Goal: Task Accomplishment & Management: Complete application form

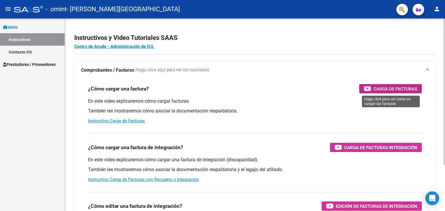
click at [372, 87] on div "Carga de Facturas" at bounding box center [390, 88] width 53 height 9
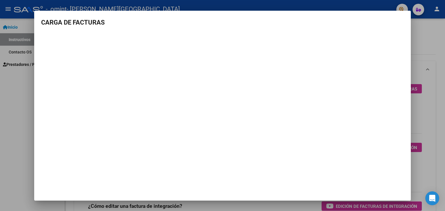
click at [420, 39] on div at bounding box center [222, 105] width 445 height 211
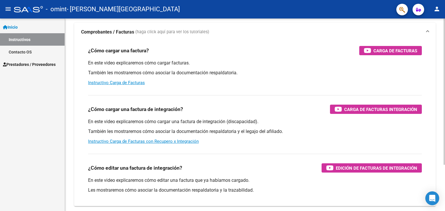
scroll to position [47, 0]
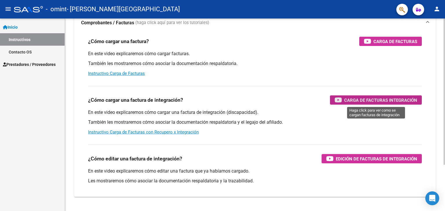
click at [345, 97] on span "Carga de Facturas Integración" at bounding box center [380, 100] width 73 height 7
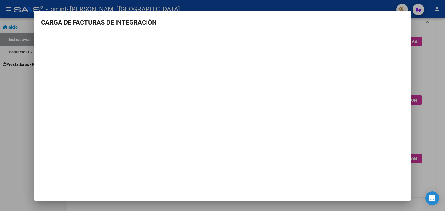
click at [426, 63] on div at bounding box center [222, 105] width 445 height 211
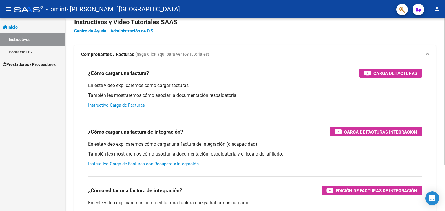
scroll to position [8, 0]
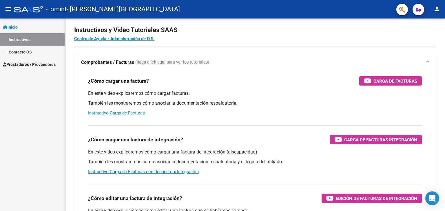
click at [39, 63] on span "Prestadores / Proveedores" at bounding box center [29, 64] width 53 height 6
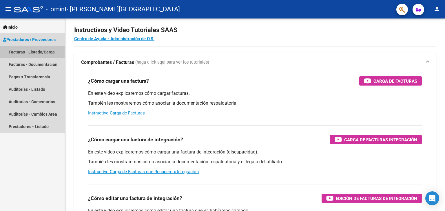
click at [44, 52] on link "Facturas - Listado/Carga" at bounding box center [32, 52] width 65 height 12
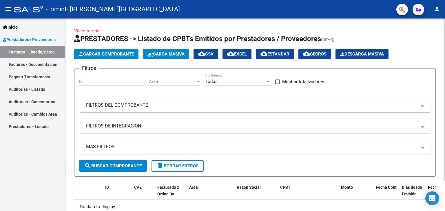
click at [130, 52] on span "Cargar Comprobante" at bounding box center [106, 54] width 55 height 5
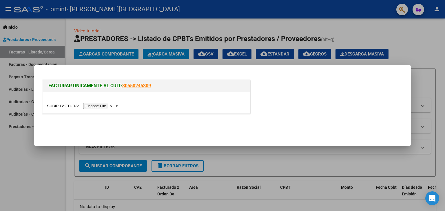
click at [426, 56] on div at bounding box center [222, 105] width 445 height 211
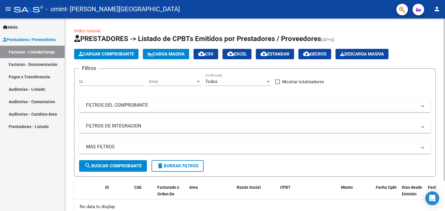
scroll to position [36, 0]
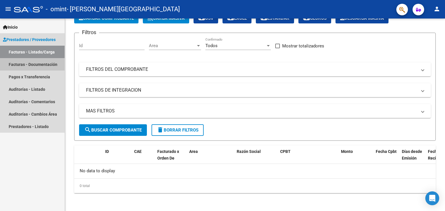
click at [36, 64] on link "Facturas - Documentación" at bounding box center [32, 64] width 65 height 12
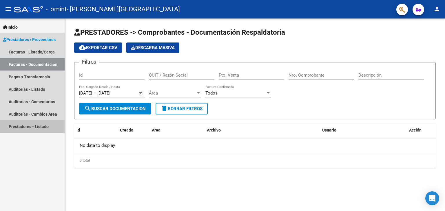
click at [30, 130] on link "Prestadores - Listado" at bounding box center [32, 126] width 65 height 12
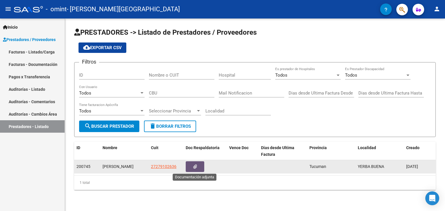
click at [193, 167] on icon "button" at bounding box center [195, 167] width 4 height 4
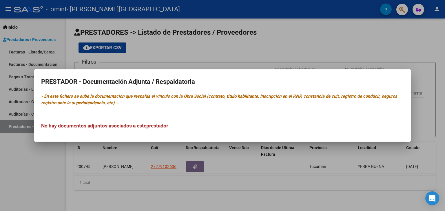
click at [443, 76] on div at bounding box center [222, 105] width 445 height 211
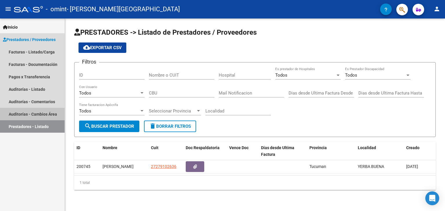
click at [42, 114] on link "Auditorías - Cambios Área" at bounding box center [32, 114] width 65 height 12
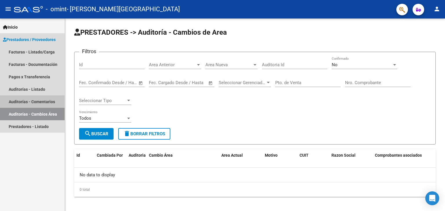
click at [37, 101] on link "Auditorías - Comentarios" at bounding box center [32, 102] width 65 height 12
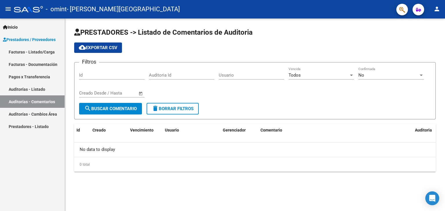
click at [38, 52] on link "Facturas - Listado/Carga" at bounding box center [32, 52] width 65 height 12
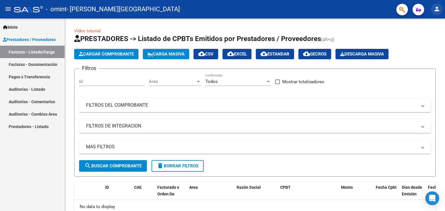
click at [433, 11] on mat-icon "person" at bounding box center [436, 9] width 7 height 7
click at [423, 20] on button "person Mi Perfil" at bounding box center [424, 24] width 35 height 14
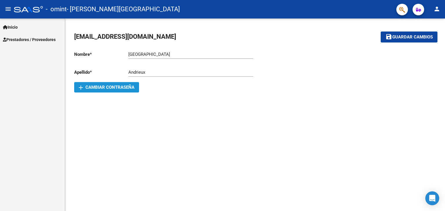
click at [114, 90] on button "add Cambiar Contraseña" at bounding box center [106, 87] width 65 height 10
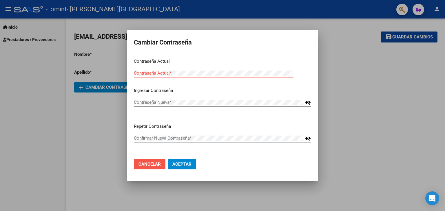
click at [156, 161] on button "Cancelar" at bounding box center [150, 164] width 32 height 10
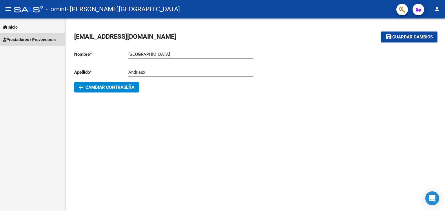
click at [19, 37] on span "Prestadores / Proveedores" at bounding box center [29, 39] width 53 height 6
click at [43, 37] on span "Prestadores / Proveedores" at bounding box center [29, 39] width 53 height 6
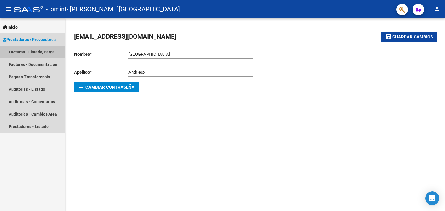
click at [35, 52] on link "Facturas - Listado/Carga" at bounding box center [32, 52] width 65 height 12
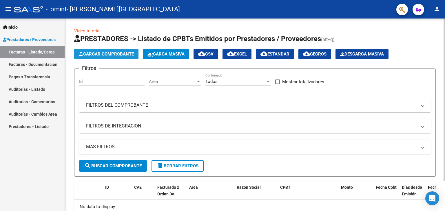
click at [105, 54] on span "Cargar Comprobante" at bounding box center [106, 54] width 55 height 5
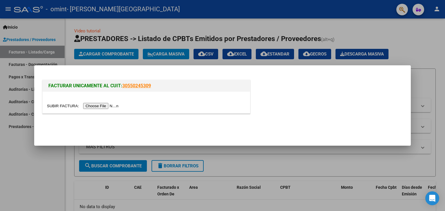
click at [92, 107] on input "file" at bounding box center [83, 106] width 73 height 6
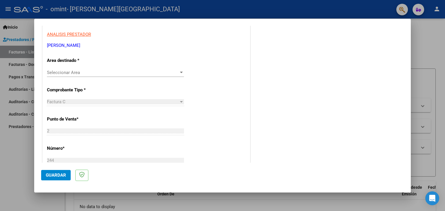
scroll to position [104, 0]
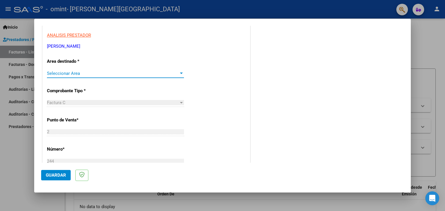
click at [180, 73] on div at bounding box center [181, 73] width 3 height 1
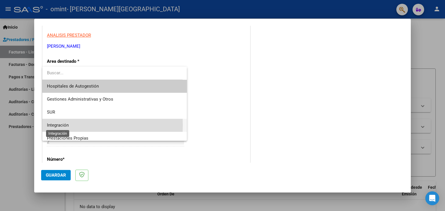
click at [63, 125] on span "Integración" at bounding box center [58, 125] width 22 height 5
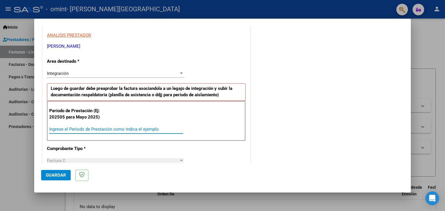
click at [63, 131] on input "Ingrese el Período de Prestación como indica el ejemplo" at bounding box center [116, 129] width 134 height 5
type input "202508"
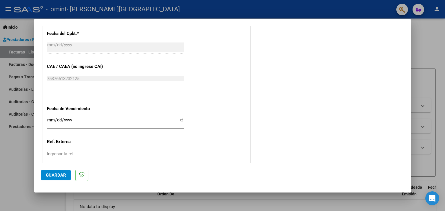
scroll to position [372, 0]
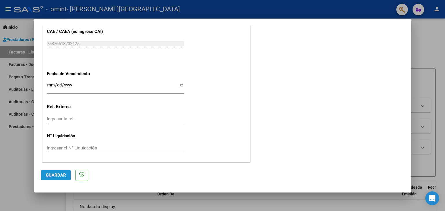
click at [51, 173] on span "Guardar" at bounding box center [56, 175] width 20 height 5
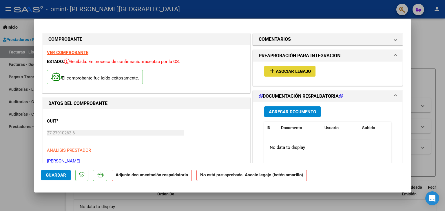
click at [300, 74] on span "Asociar Legajo" at bounding box center [293, 71] width 35 height 5
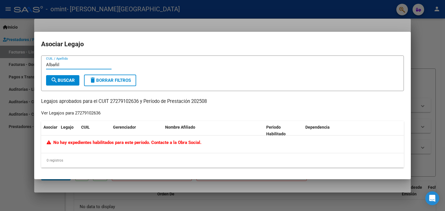
type input "Albañil"
click at [63, 80] on span "search Buscar" at bounding box center [63, 80] width 24 height 5
click at [437, 103] on div at bounding box center [222, 105] width 445 height 211
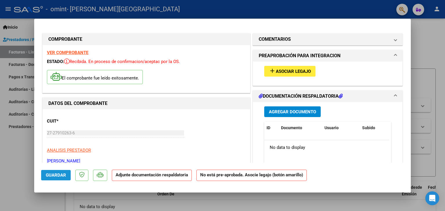
click at [49, 176] on span "Guardar" at bounding box center [56, 175] width 20 height 5
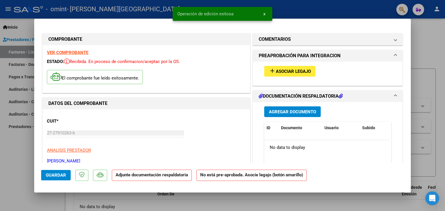
click at [427, 47] on div at bounding box center [222, 105] width 445 height 211
type input "$ 0,00"
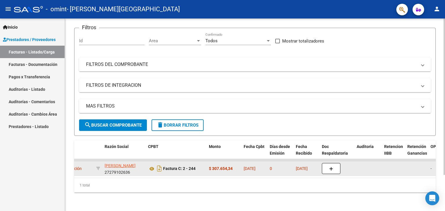
scroll to position [0, 144]
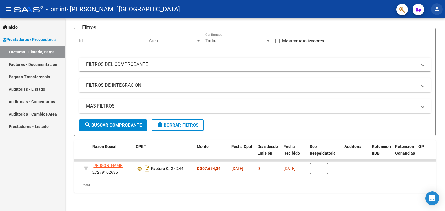
click at [438, 9] on mat-icon "person" at bounding box center [436, 9] width 7 height 7
click at [427, 39] on button "exit_to_app Salir" at bounding box center [424, 38] width 35 height 14
